Goal: Information Seeking & Learning: Learn about a topic

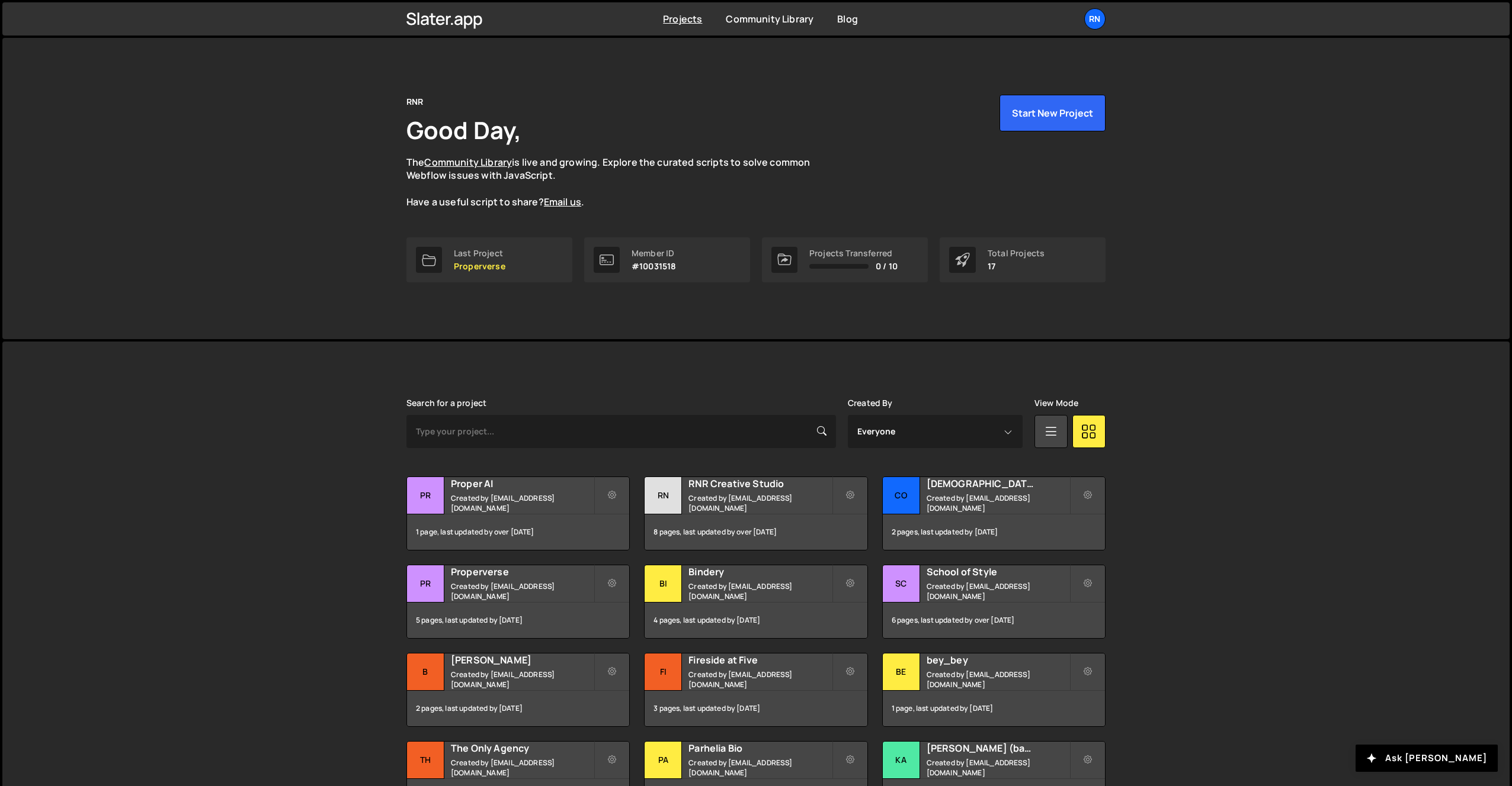
click at [778, 556] on div "Transfer Project Edit Project Delete Project Pr Proper AI Created by [EMAIL_ADD…" at bounding box center [756, 646] width 699 height 339
click at [775, 525] on div "8 pages, last updated by over [DATE]" at bounding box center [756, 533] width 222 height 36
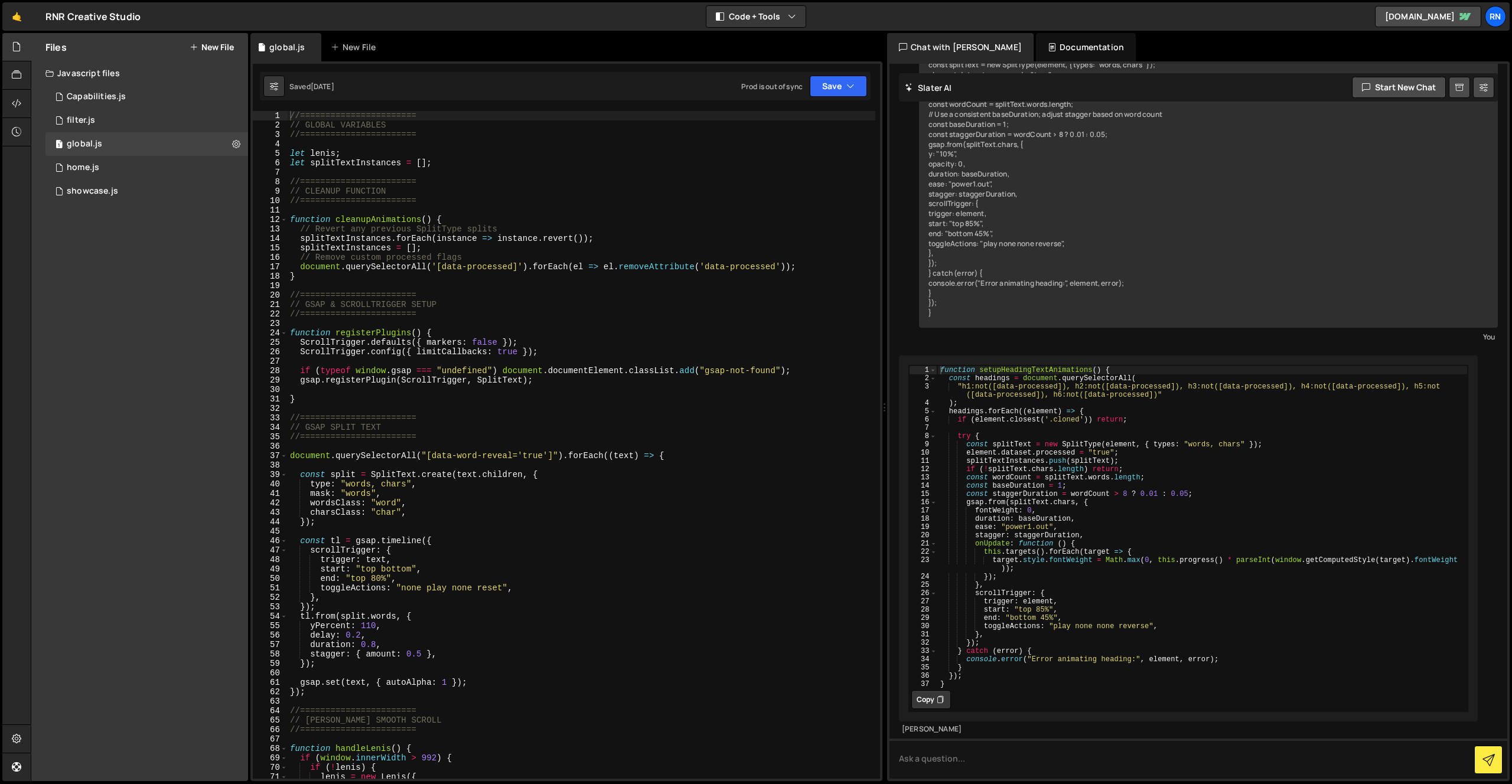
scroll to position [1668, 0]
click at [433, 408] on div "//======================= // GLOBAL VARIABLES //======================= let len…" at bounding box center [581, 454] width 587 height 687
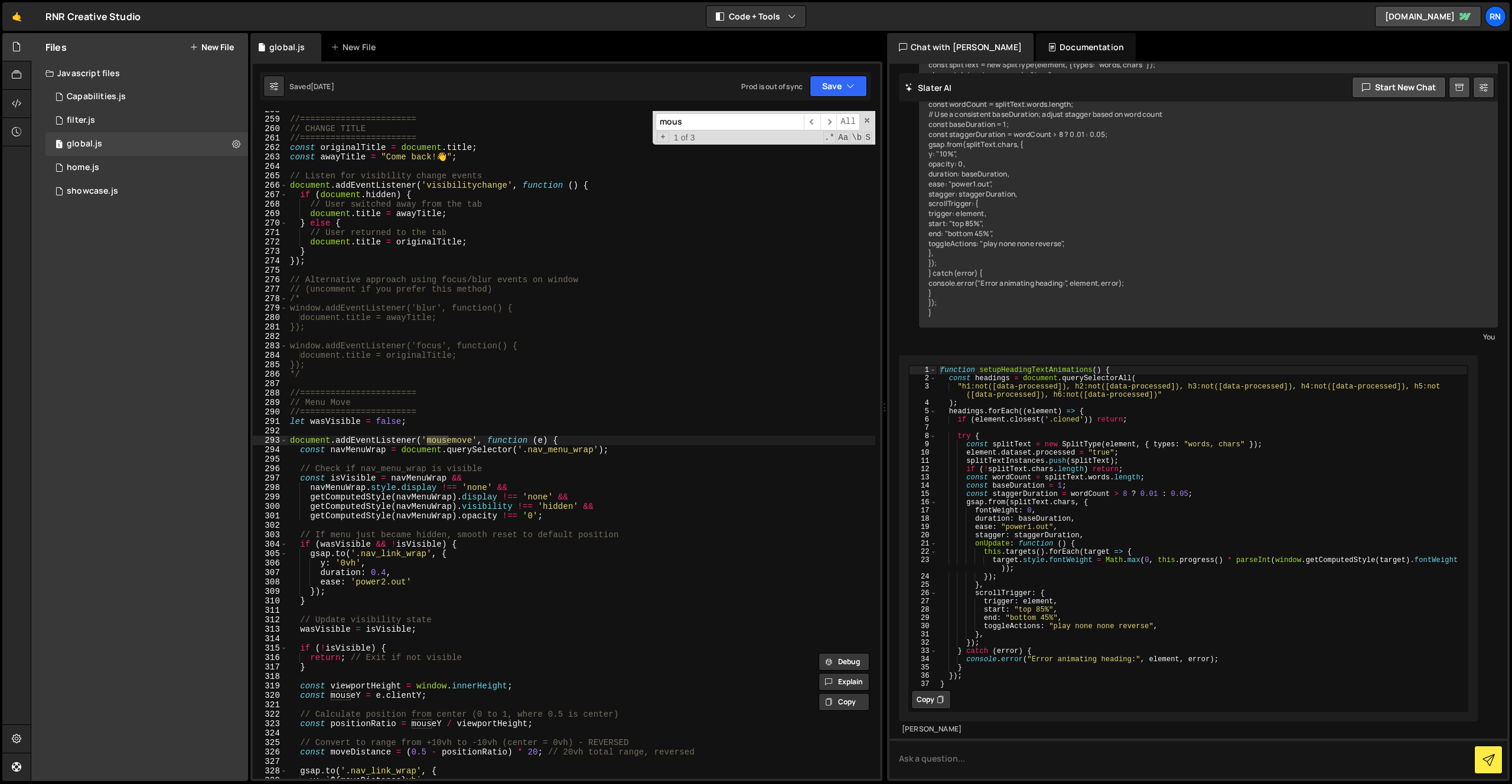
scroll to position [2435, 0]
type input "menu"
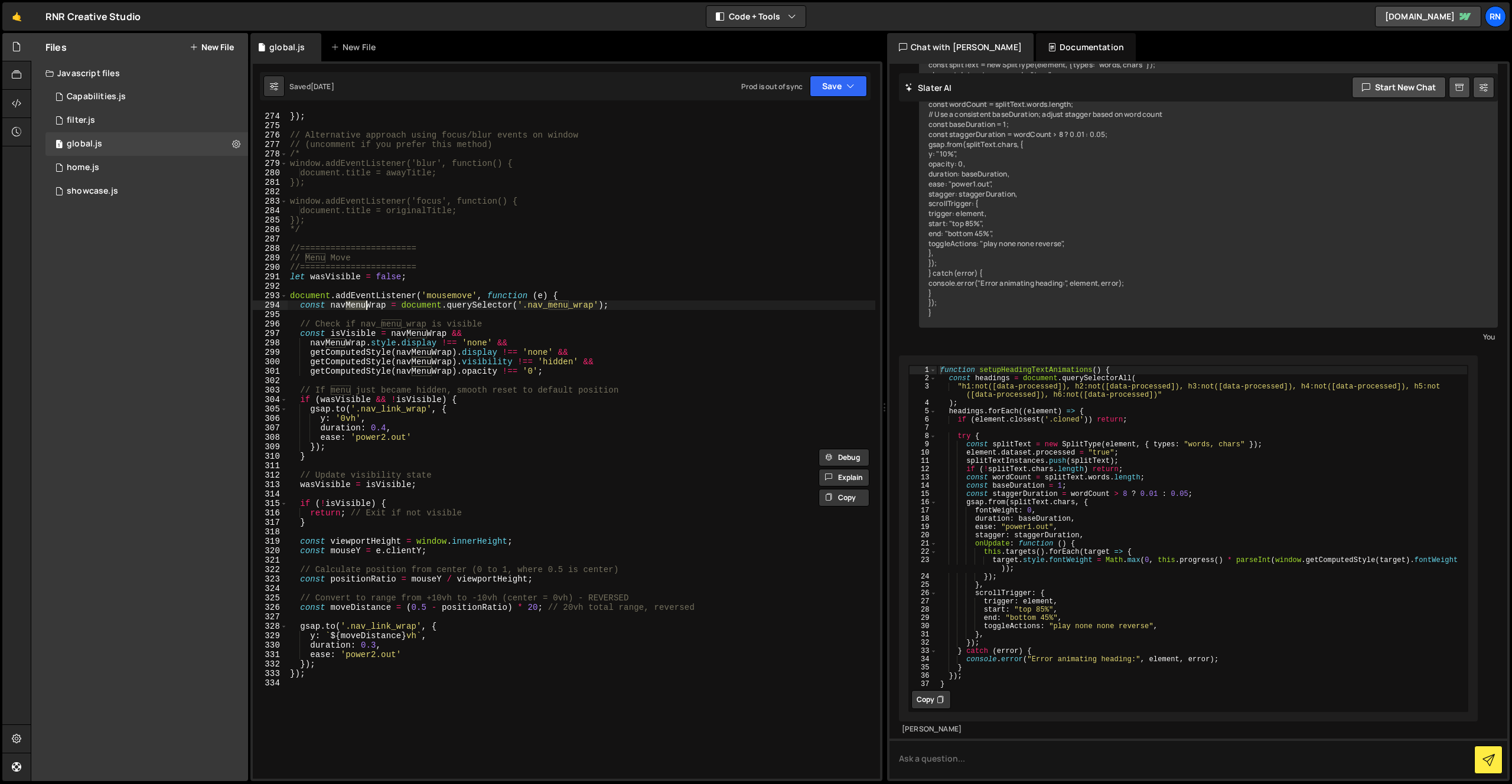
scroll to position [2584, 0]
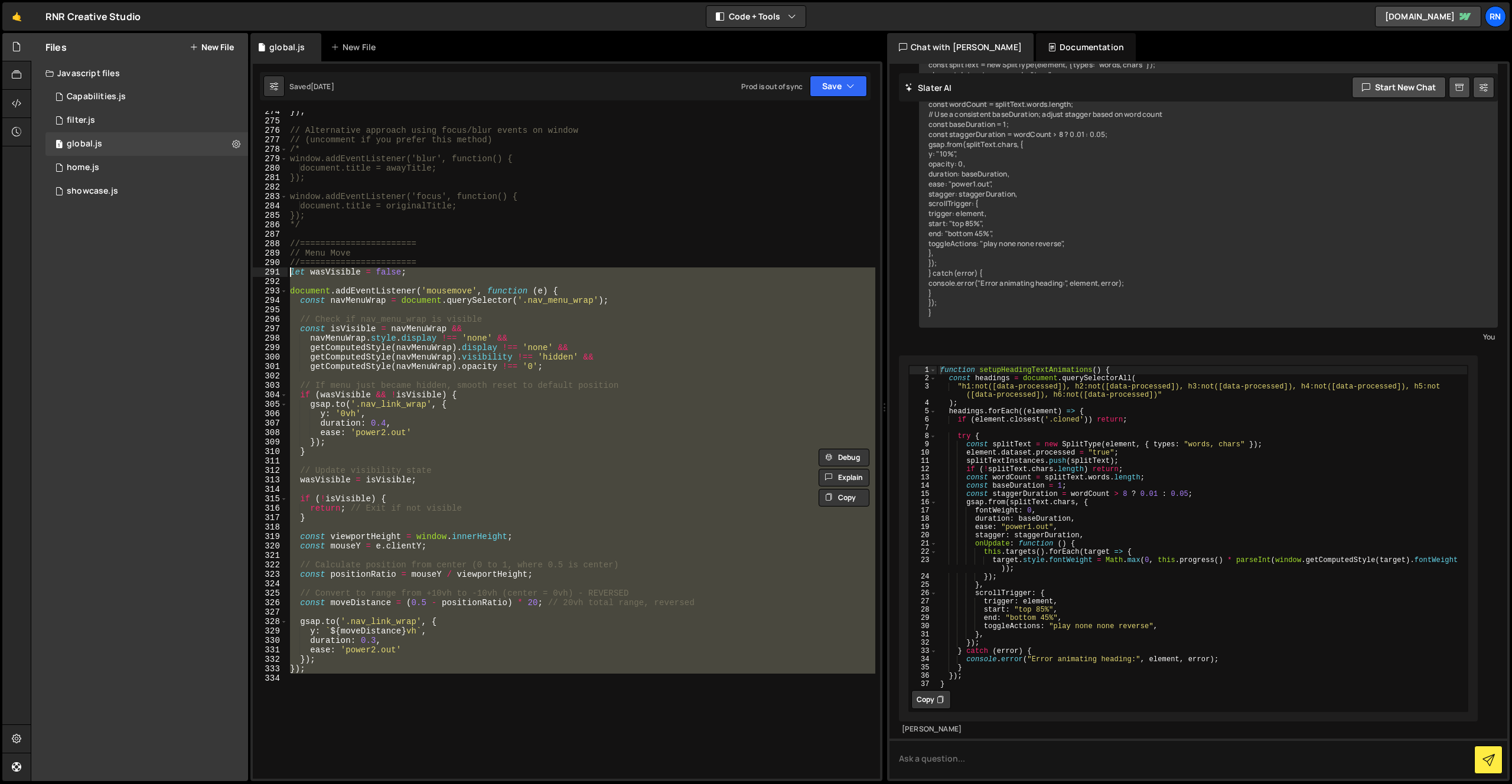
drag, startPoint x: 321, startPoint y: 678, endPoint x: 258, endPoint y: 267, distance: 415.8
click at [258, 267] on div "const navMenuWrap = document.querySelector('.nav_menu_wrap'); 274 275 276 277 2…" at bounding box center [566, 444] width 627 height 668
click at [258, 267] on div "291" at bounding box center [270, 272] width 35 height 9
drag, startPoint x: 374, startPoint y: 702, endPoint x: 258, endPoint y: 273, distance: 444.4
click at [258, 273] on div "//======================= let wasVisible = false; 274 275 276 277 278 279 280 2…" at bounding box center [566, 444] width 627 height 668
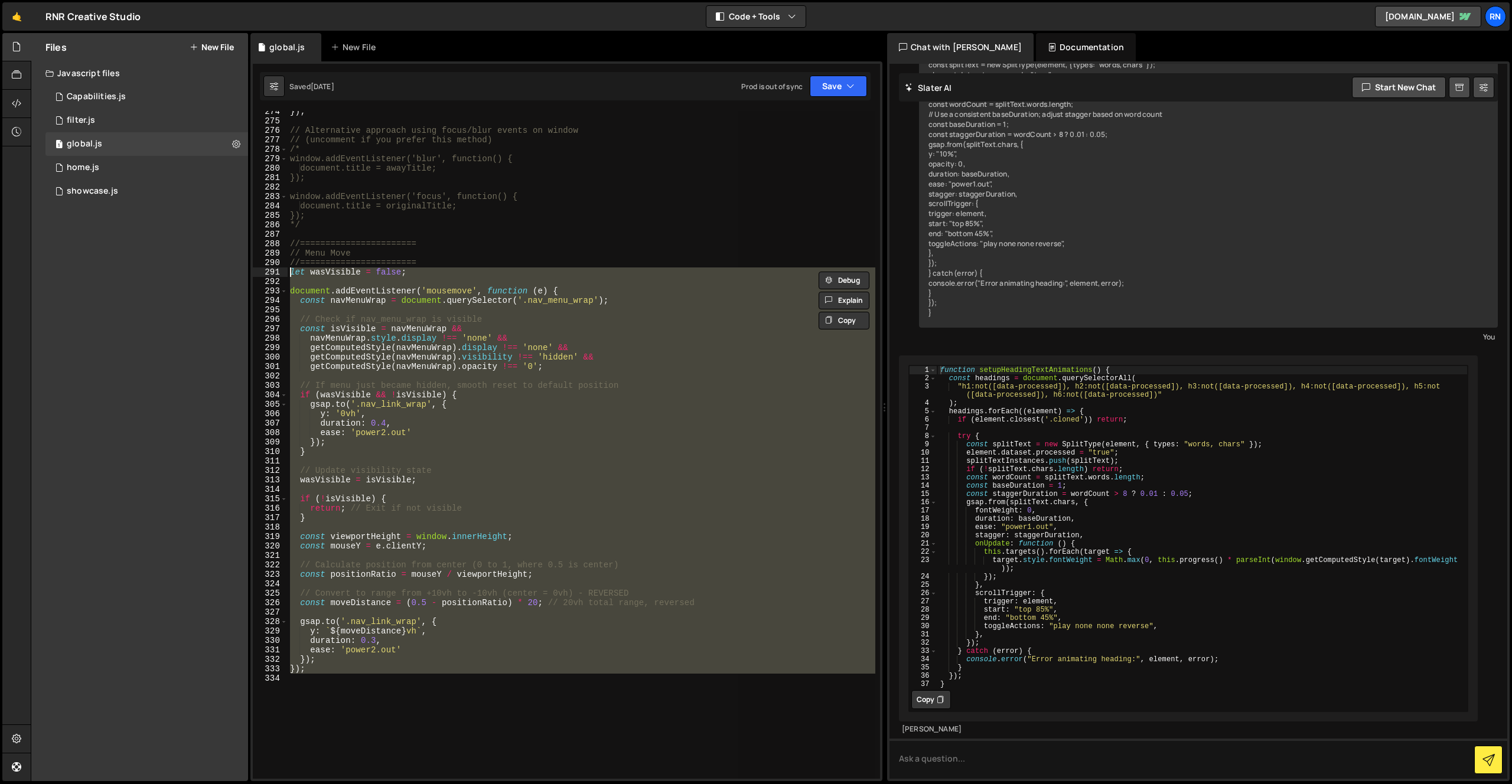
click at [438, 367] on div "}) ; // Alternative approach using focus/blur events on window // (uncomment if…" at bounding box center [581, 444] width 587 height 668
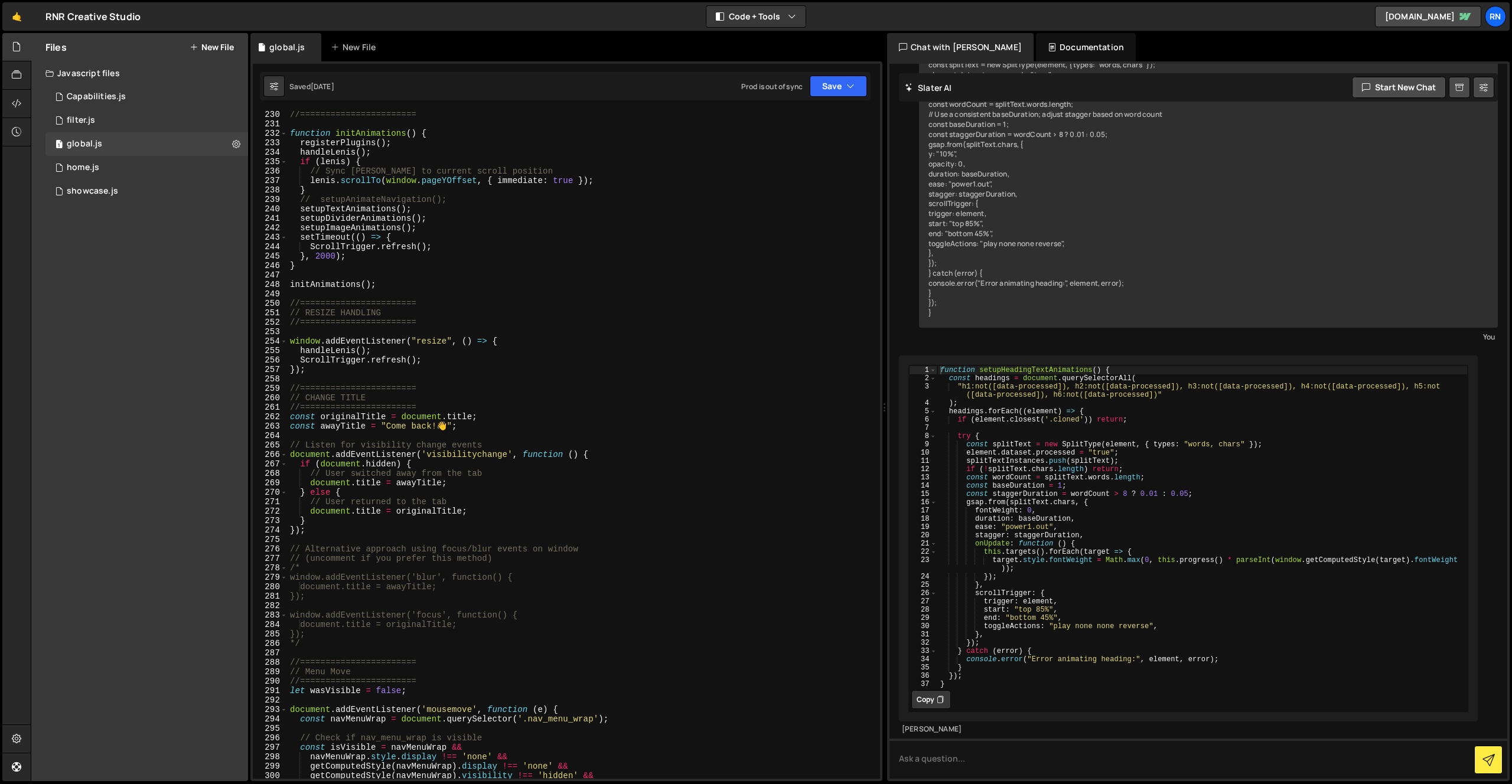
scroll to position [2166, 0]
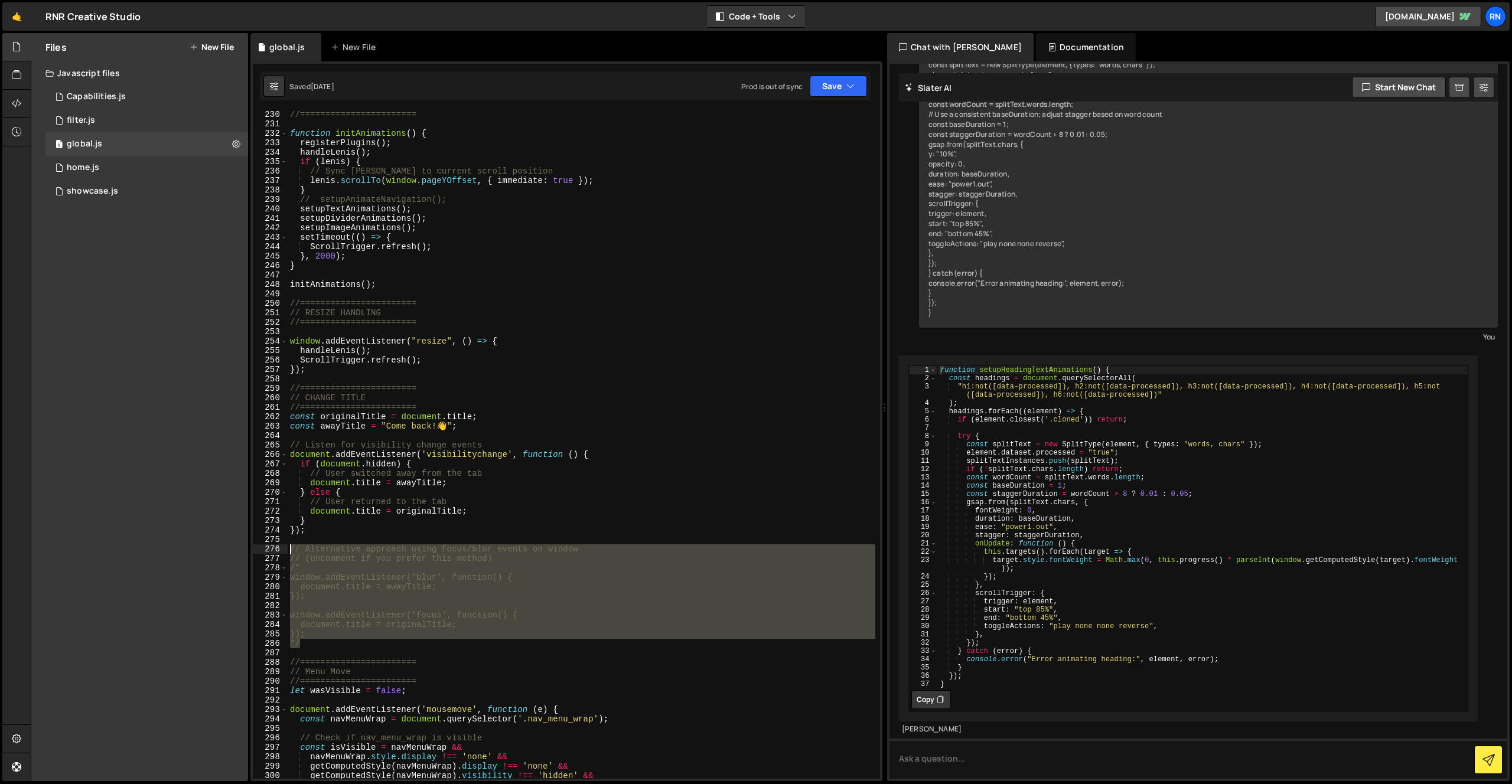
drag, startPoint x: 313, startPoint y: 642, endPoint x: 246, endPoint y: 547, distance: 116.2
click at [246, 547] on div "Files New File Javascript files 1 Capabilities.js 0 1 filter.js 0 1 global.js 0…" at bounding box center [771, 408] width 1481 height 749
type textarea "// Alternative approach using focus/blur events on window // (uncomment if you …"
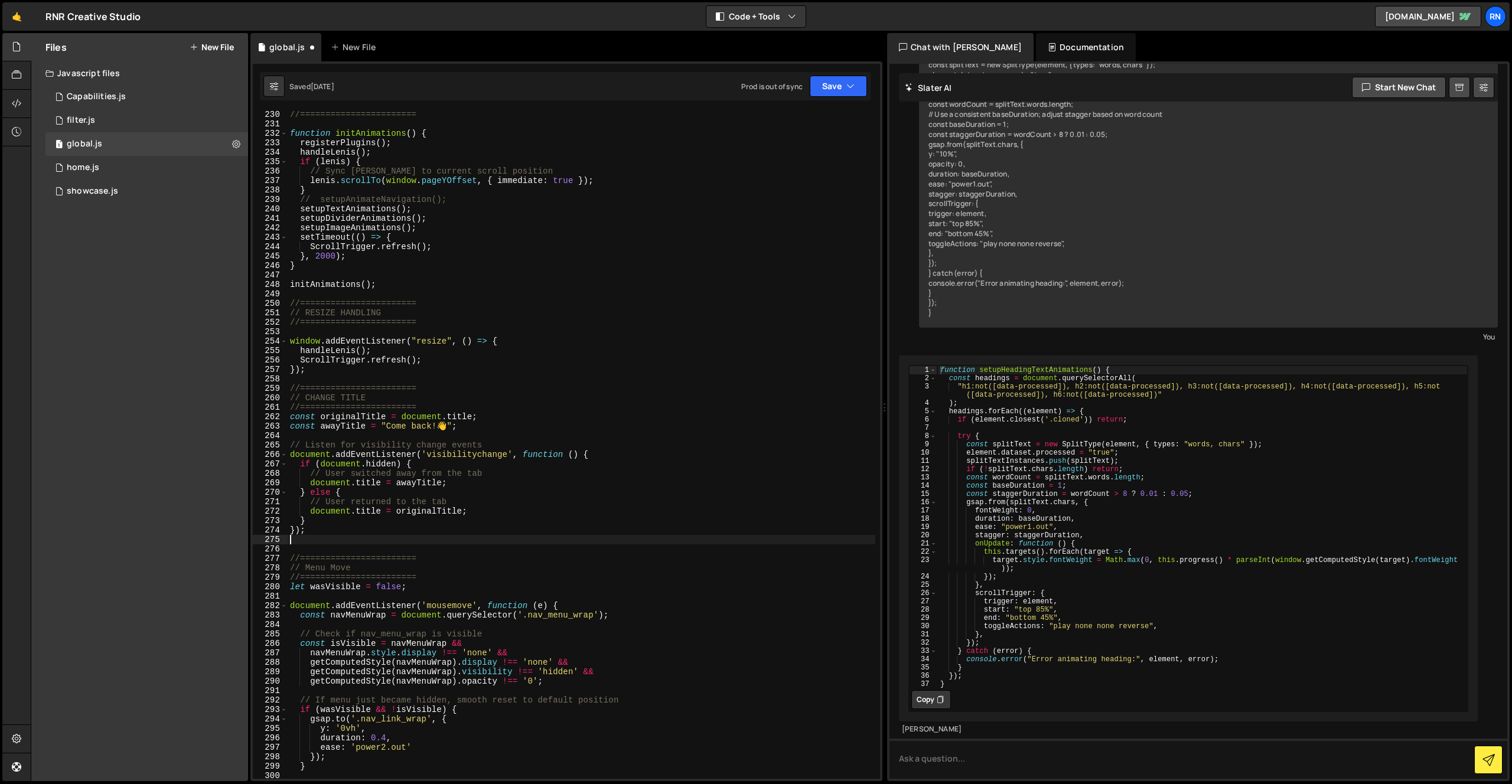
type textarea "});"
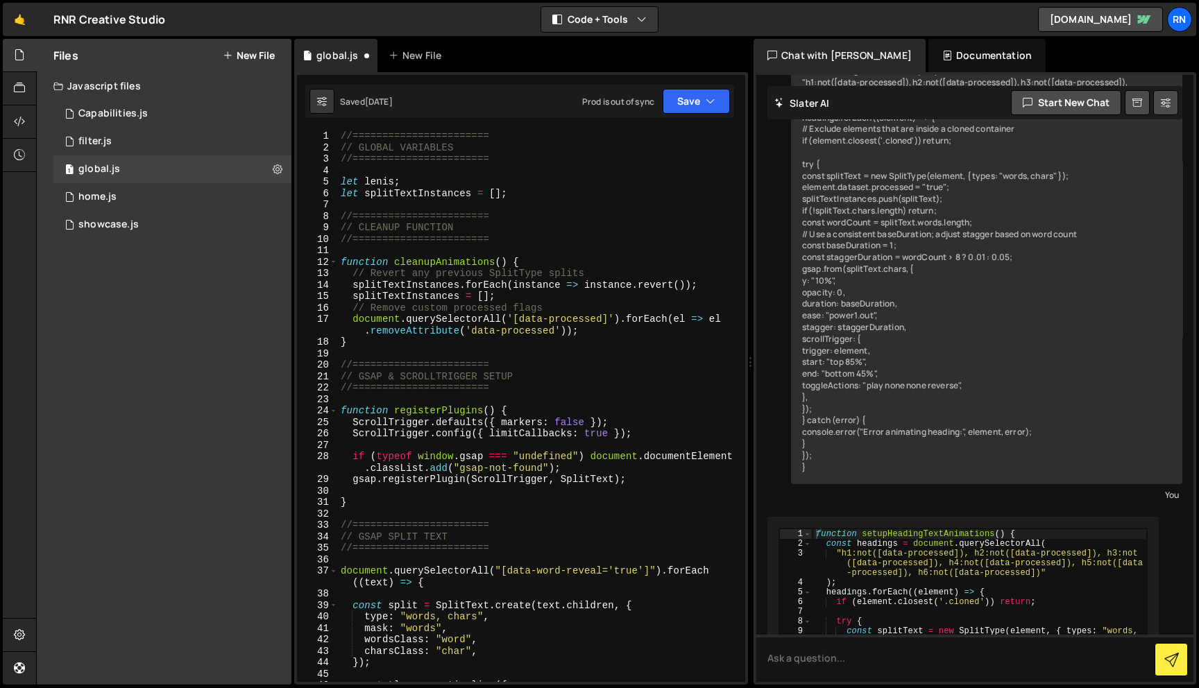
scroll to position [1731, 0]
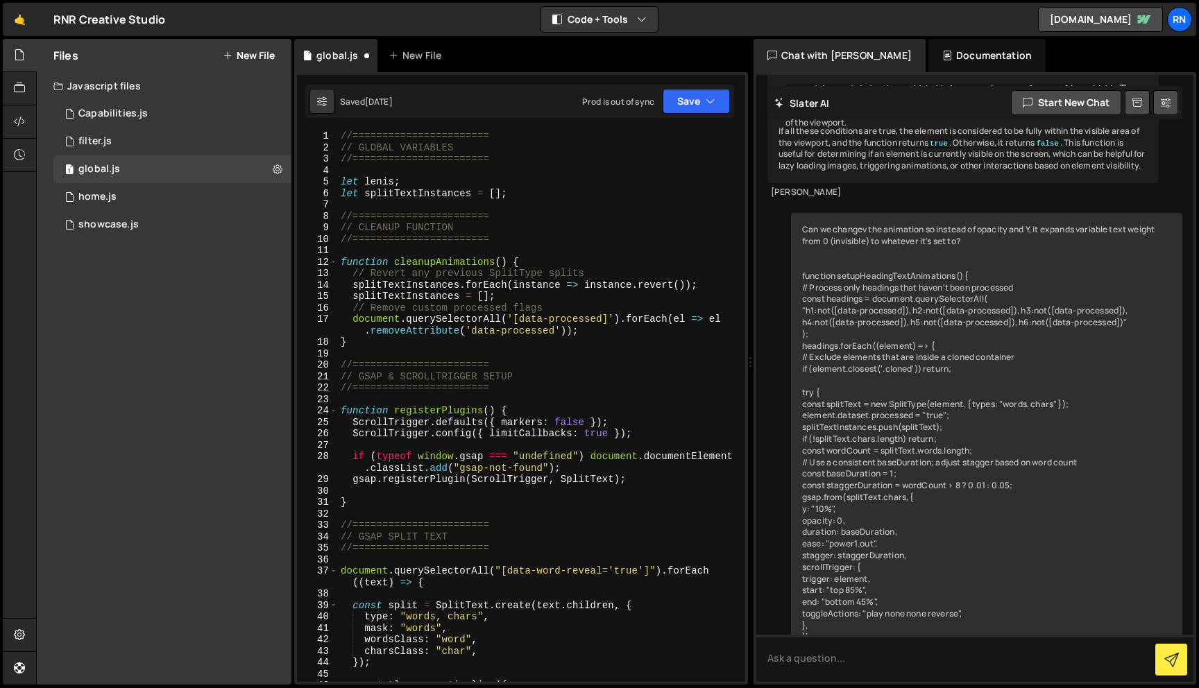
click at [409, 249] on div "//======================= // GLOBAL VARIABLES //======================= let len…" at bounding box center [539, 417] width 402 height 575
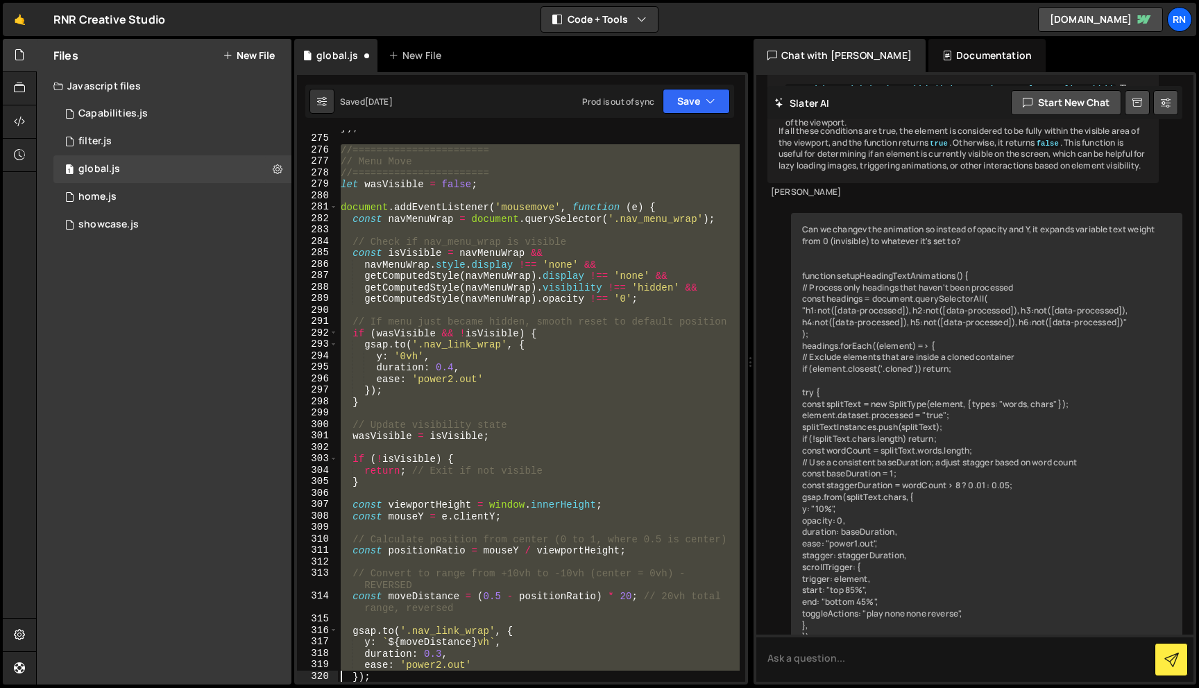
scroll to position [3272, 0]
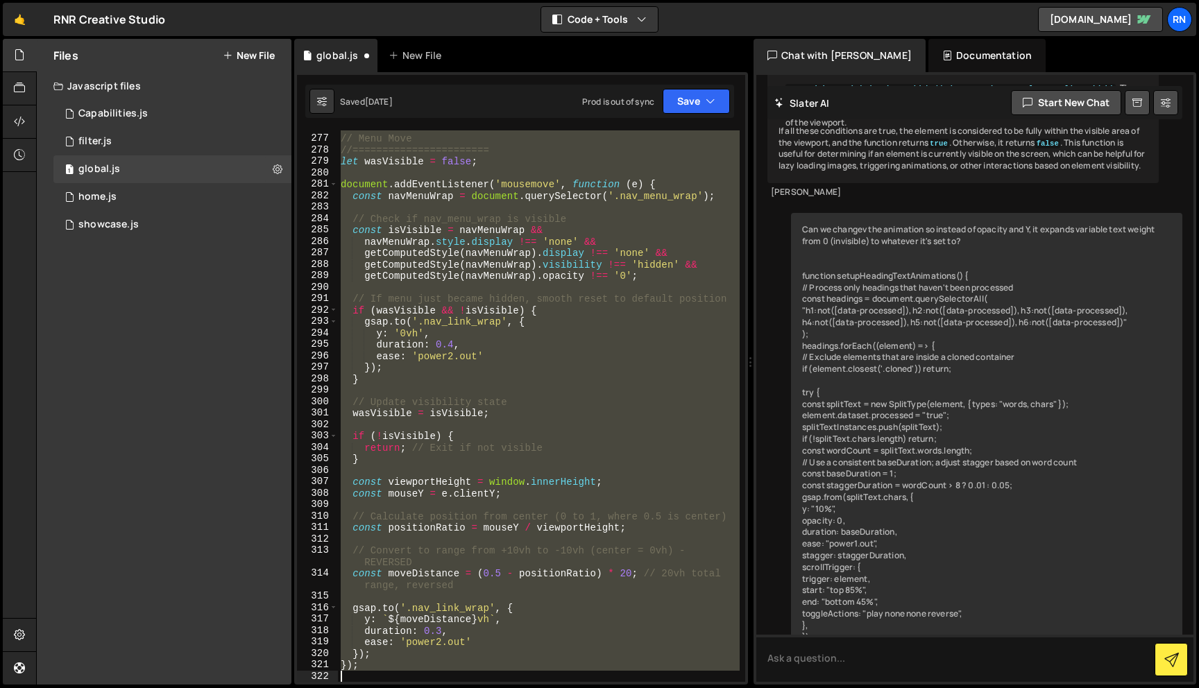
drag, startPoint x: 343, startPoint y: 161, endPoint x: 434, endPoint y: 688, distance: 534.4
click at [434, 688] on div "Hold on a sec... Are you certain you wish to leave this page? Any changes you'v…" at bounding box center [599, 344] width 1199 height 688
type textarea "});"
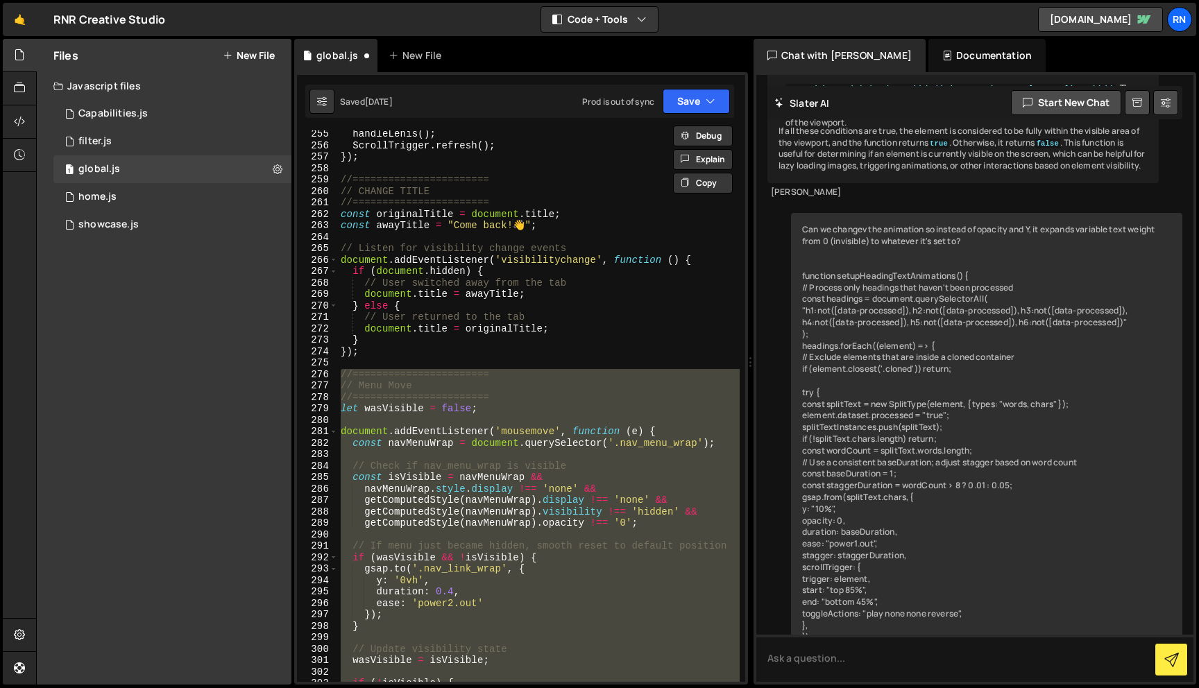
scroll to position [3020, 0]
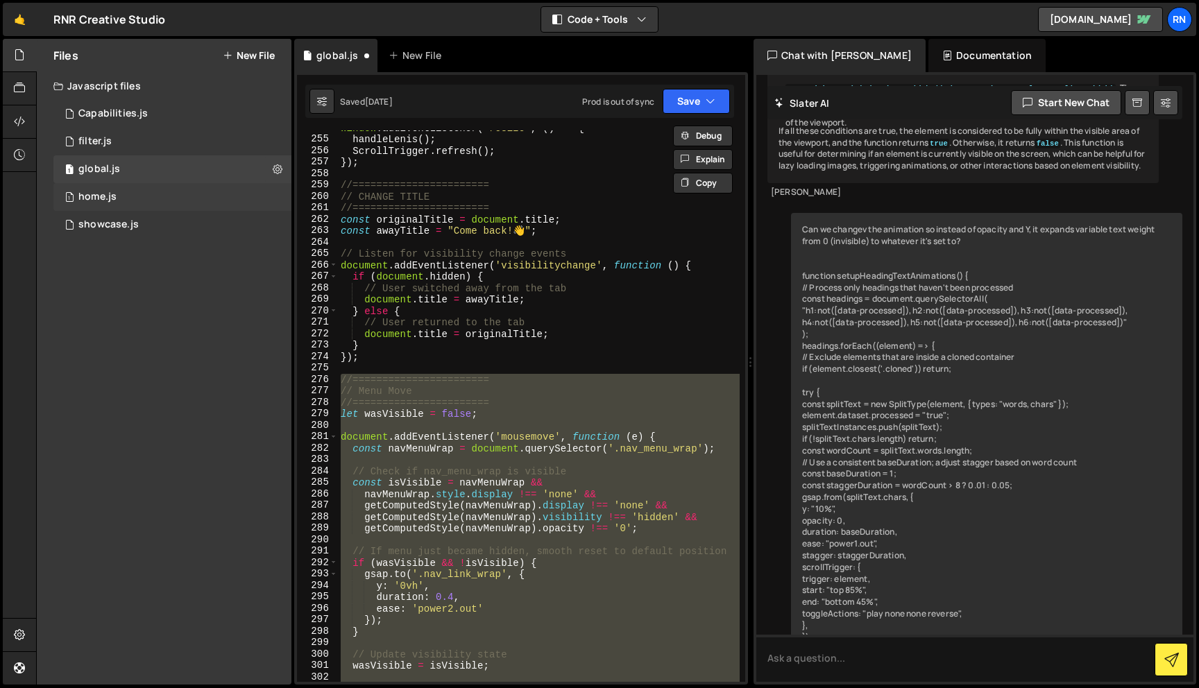
click at [189, 204] on div "1 home.js 0" at bounding box center [172, 197] width 238 height 28
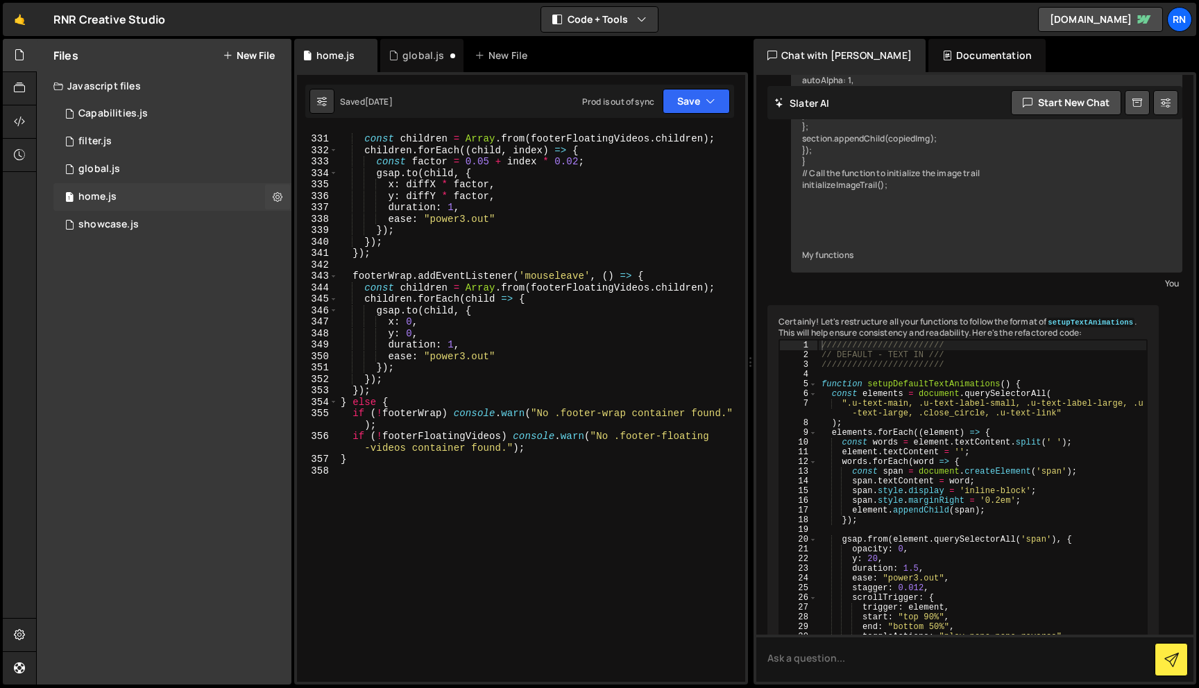
scroll to position [3913, 0]
click at [390, 235] on div "const children = Array . from ( footerFloatingVideos . children ) ; children . …" at bounding box center [539, 408] width 402 height 575
type textarea "});"
